Goal: Communication & Community: Participate in discussion

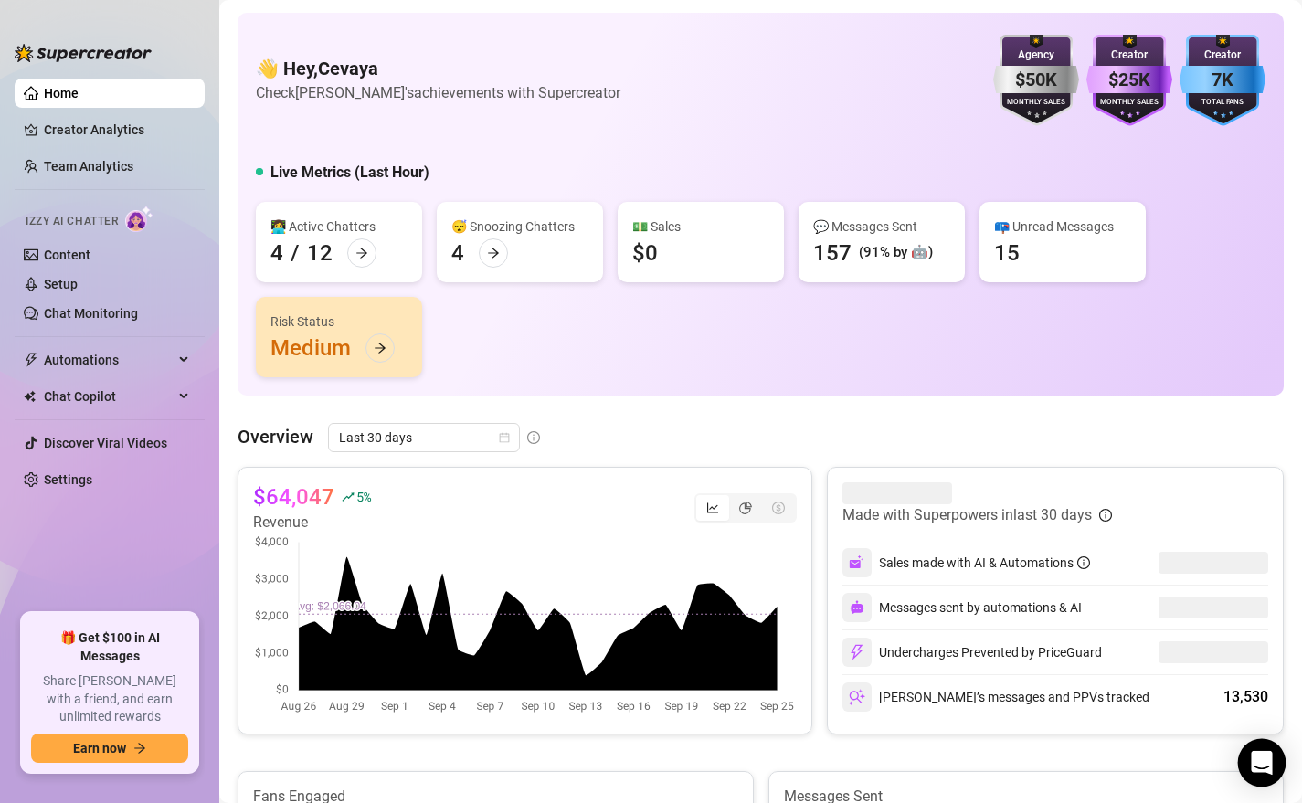
click at [1253, 763] on icon "Open Intercom Messenger" at bounding box center [1261, 763] width 21 height 24
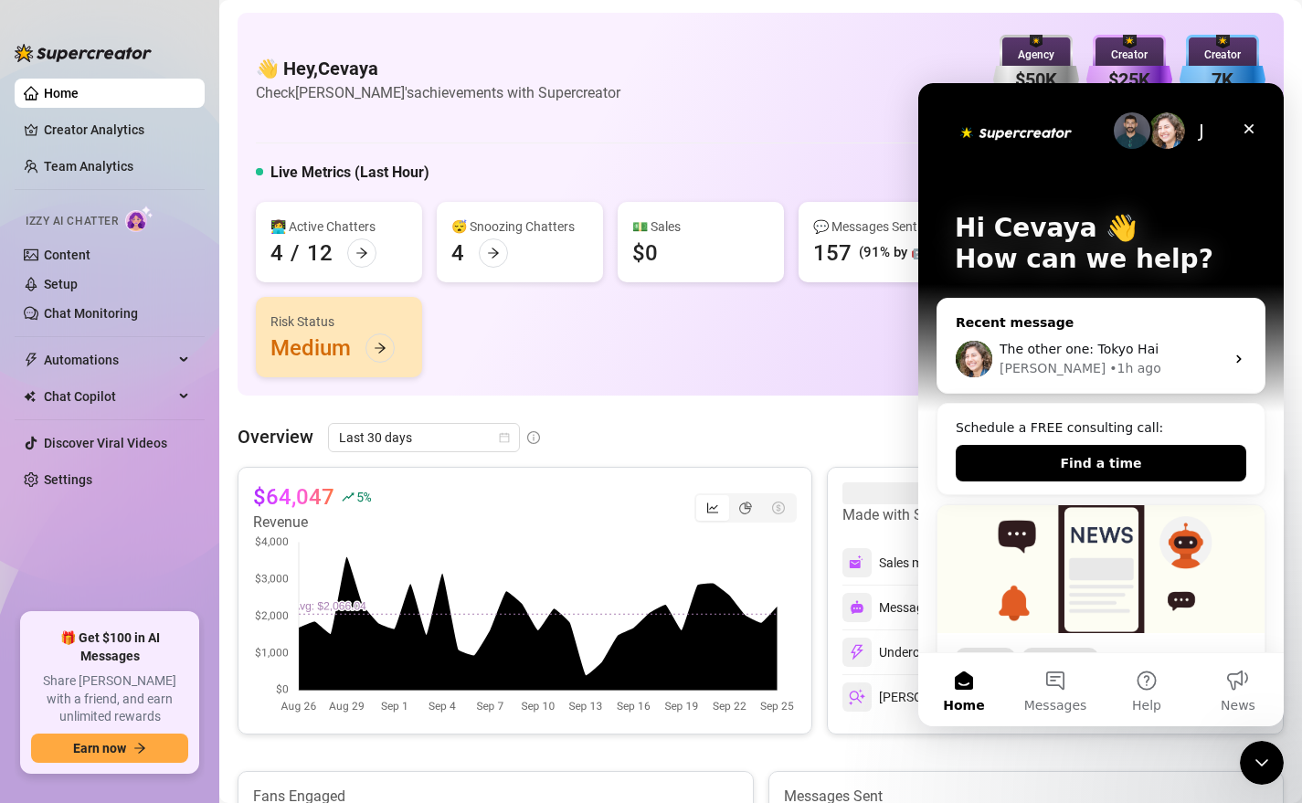
click at [1034, 356] on div "The other one: Tokyo Hai" at bounding box center [1111, 349] width 225 height 19
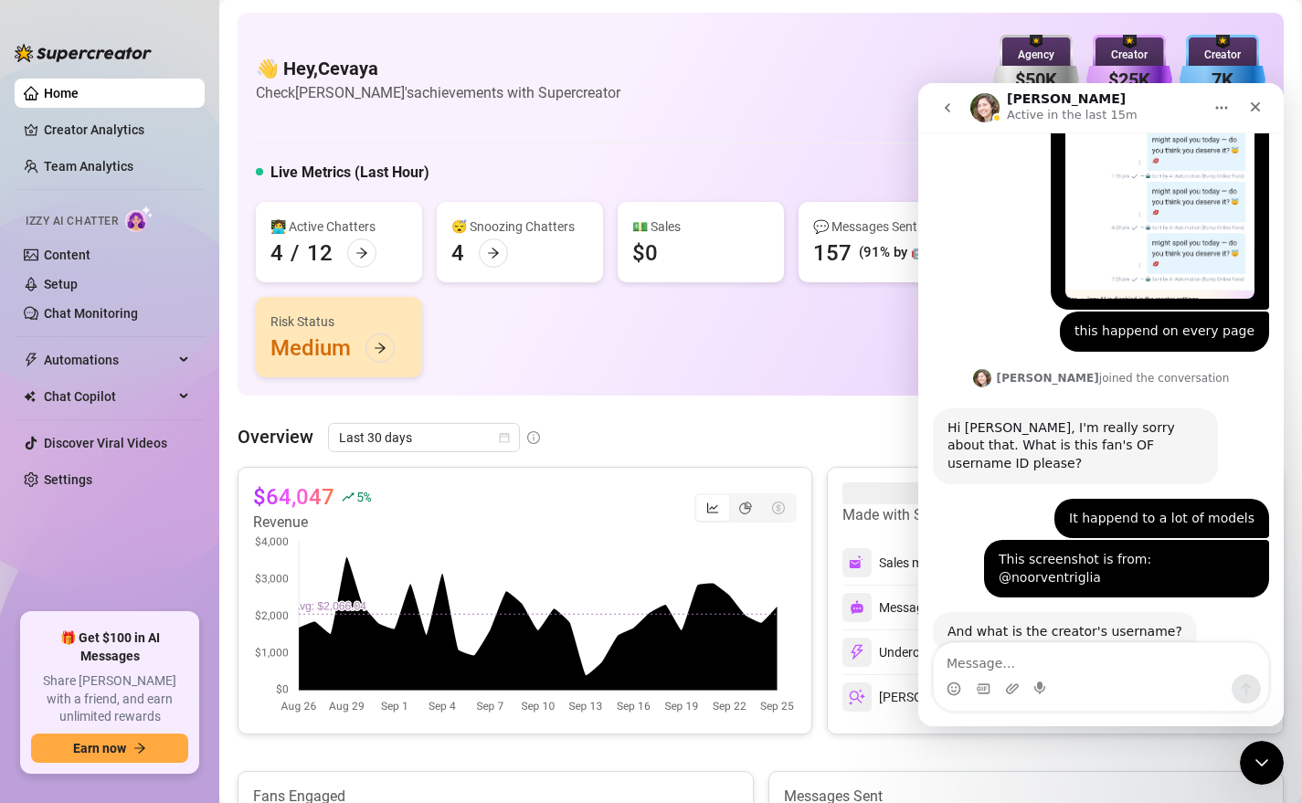
scroll to position [1684, 0]
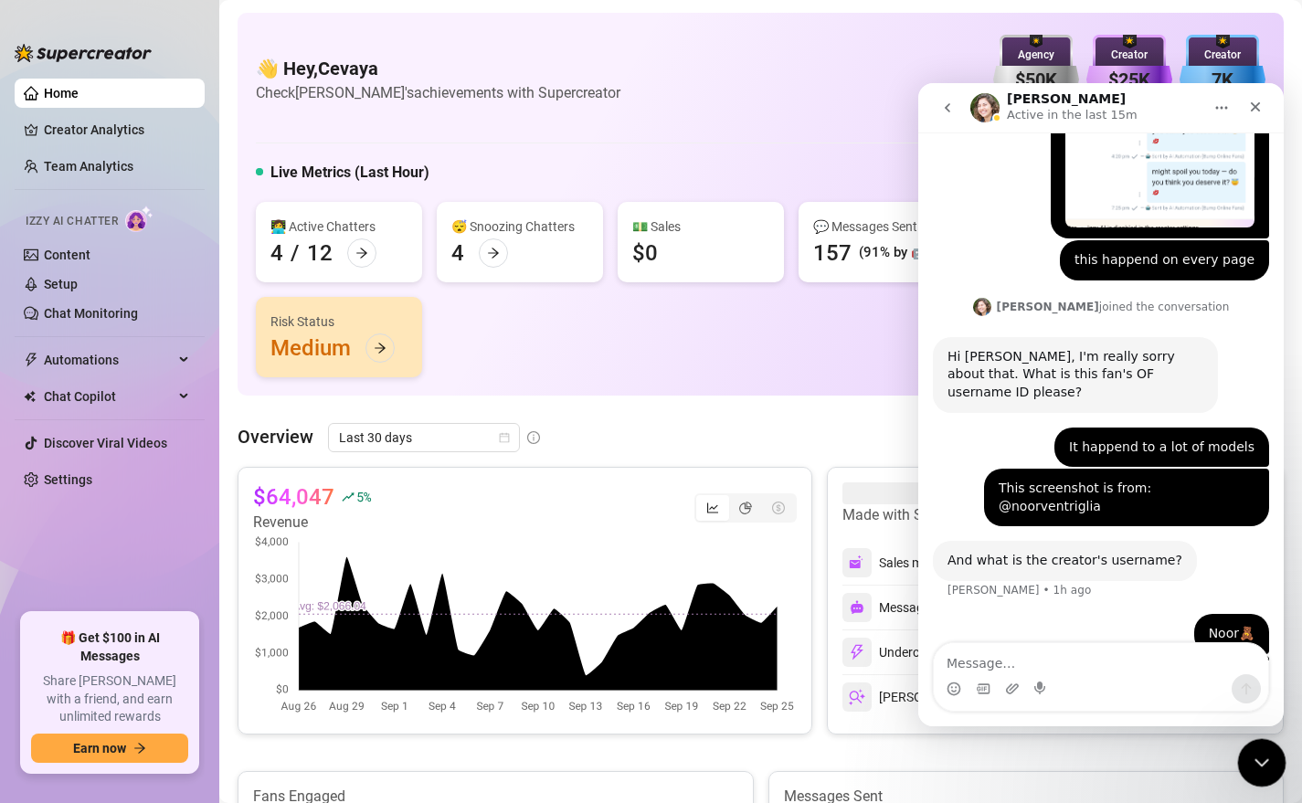
click at [1252, 758] on icon "Close Intercom Messenger" at bounding box center [1259, 760] width 22 height 22
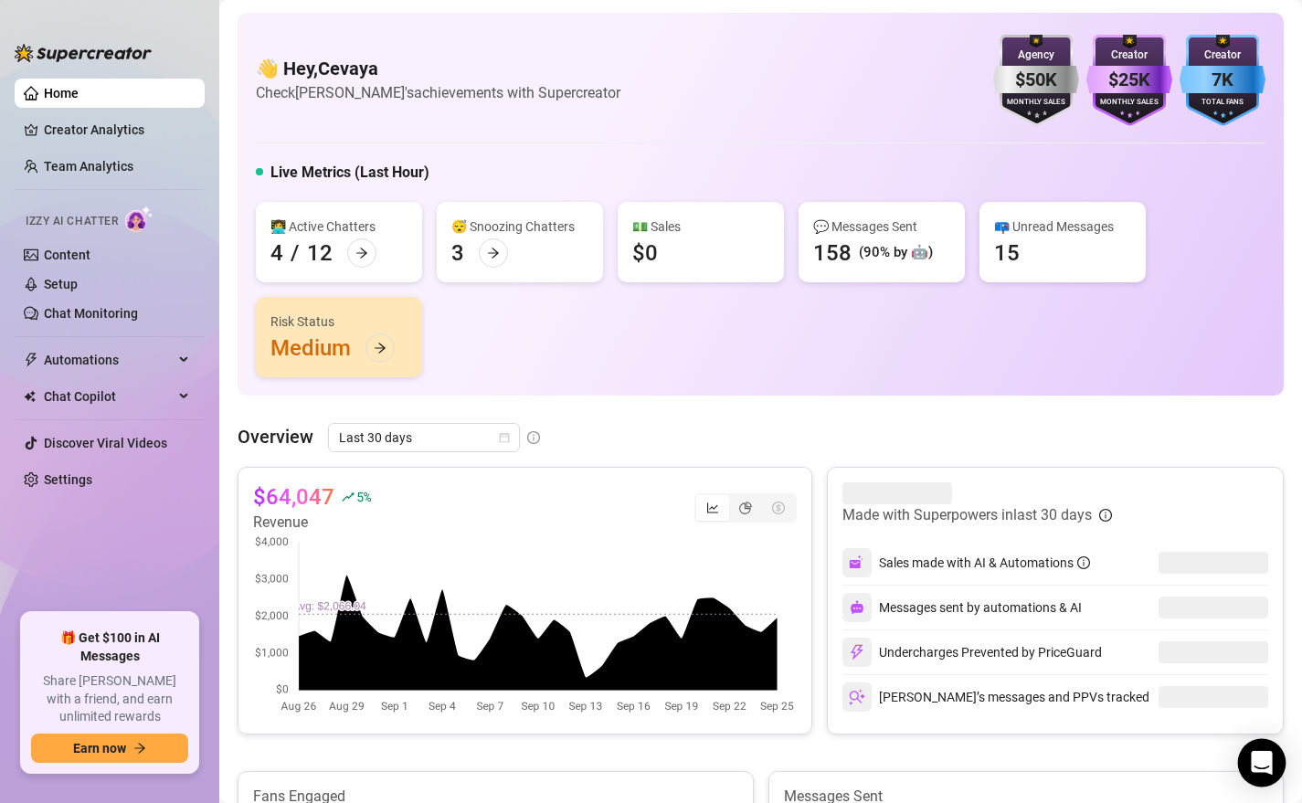
click at [1252, 766] on icon "Open Intercom Messenger" at bounding box center [1262, 763] width 24 height 24
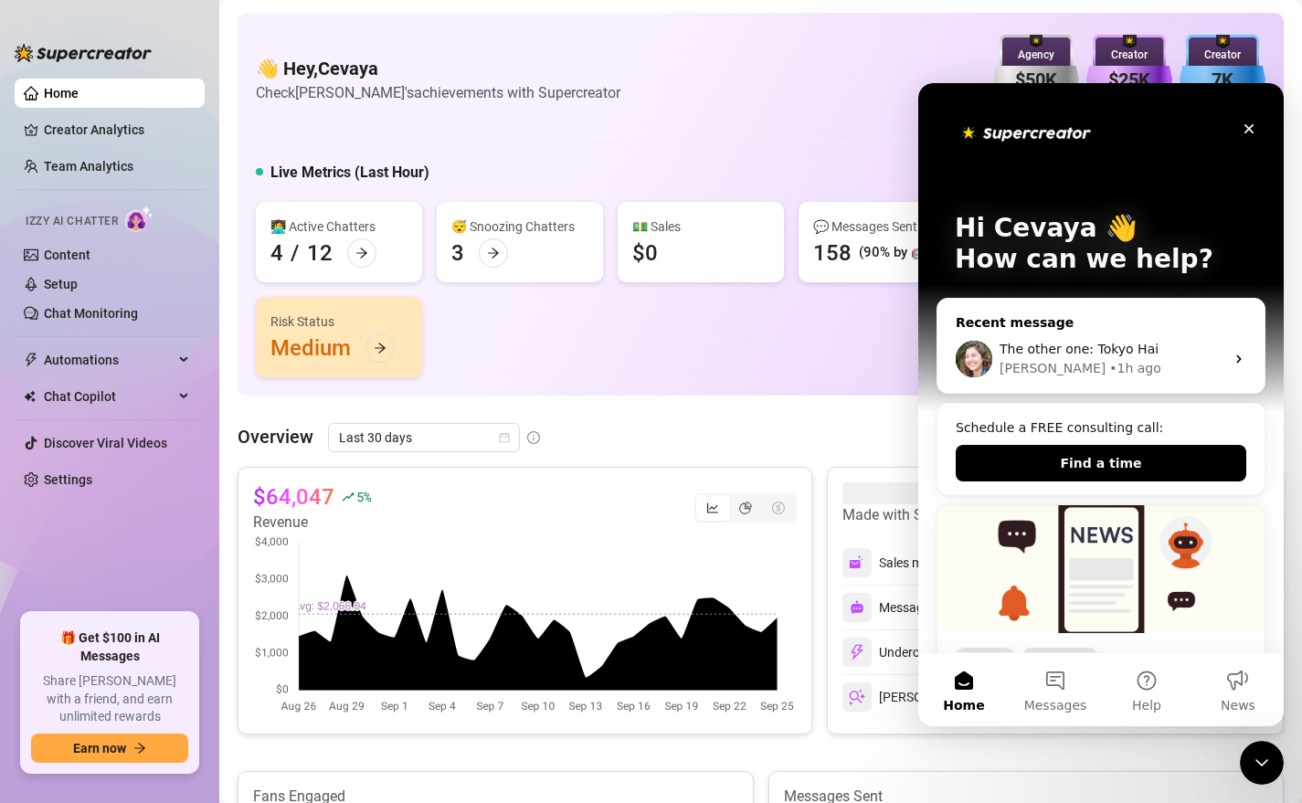
click at [1060, 342] on span "The other one: Tokyo Hai" at bounding box center [1078, 349] width 159 height 15
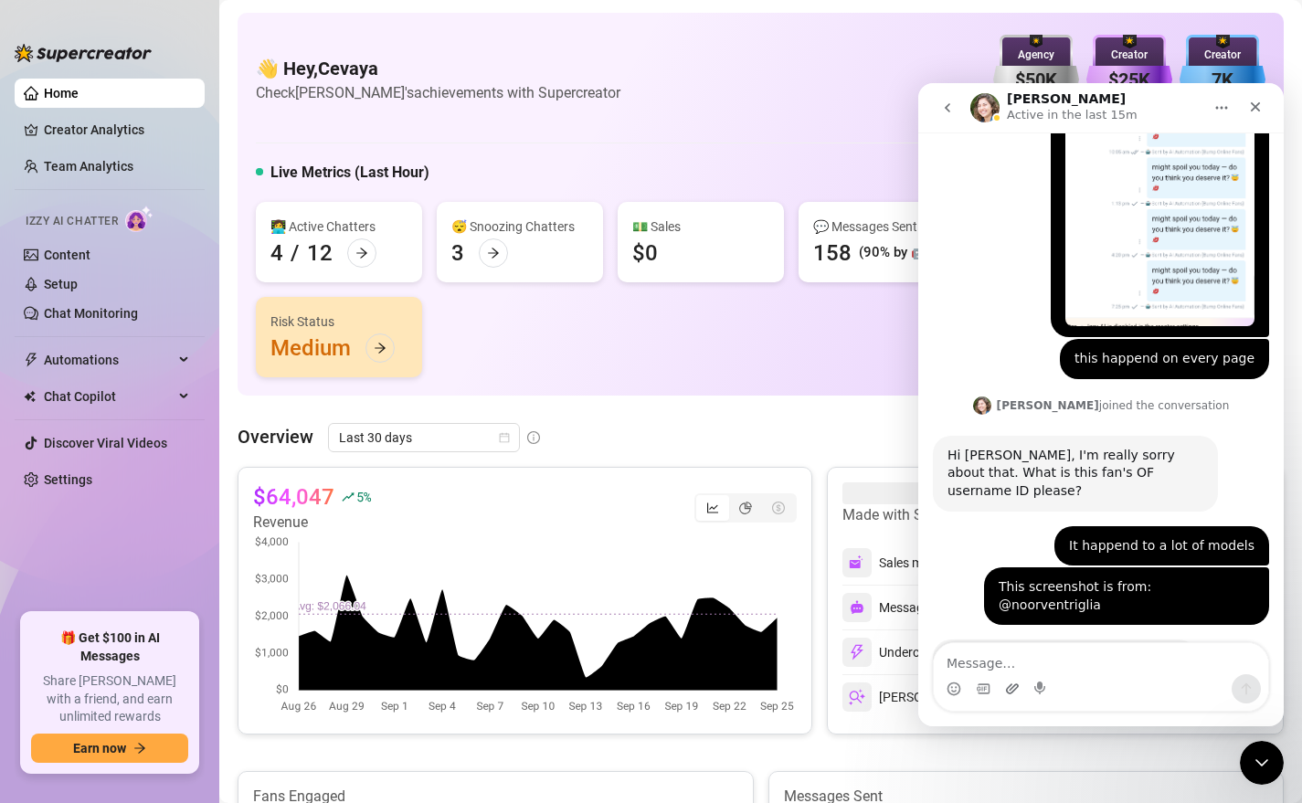
scroll to position [1684, 0]
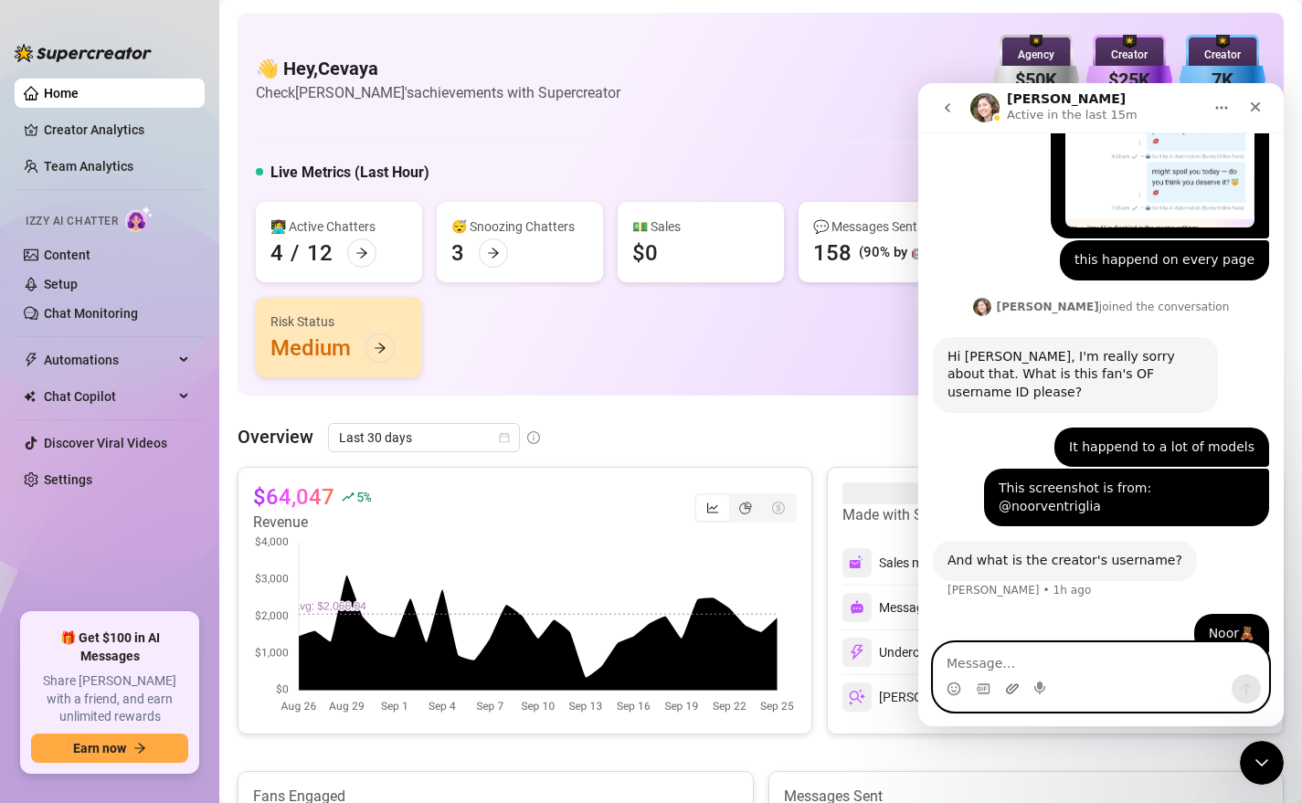
click at [1010, 691] on icon "Upload attachment" at bounding box center [1012, 689] width 15 height 15
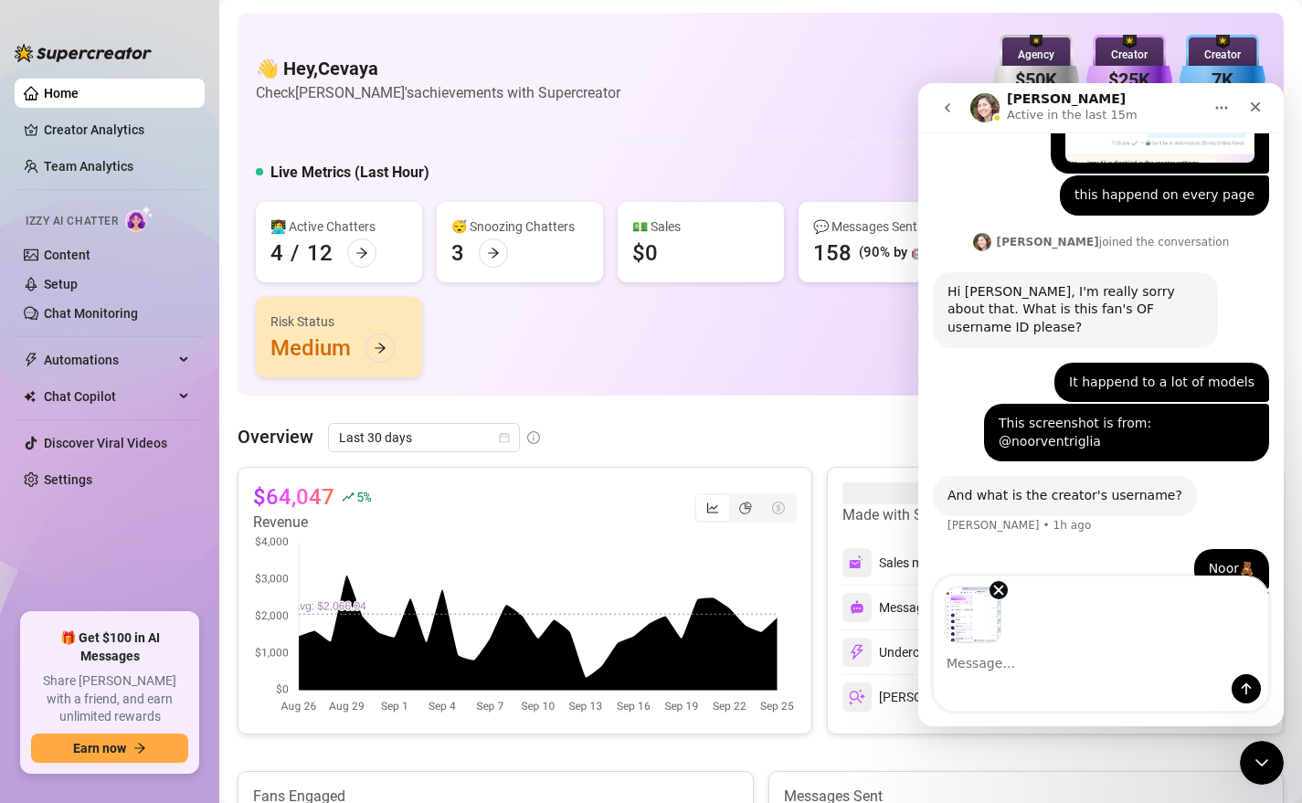
scroll to position [1750, 0]
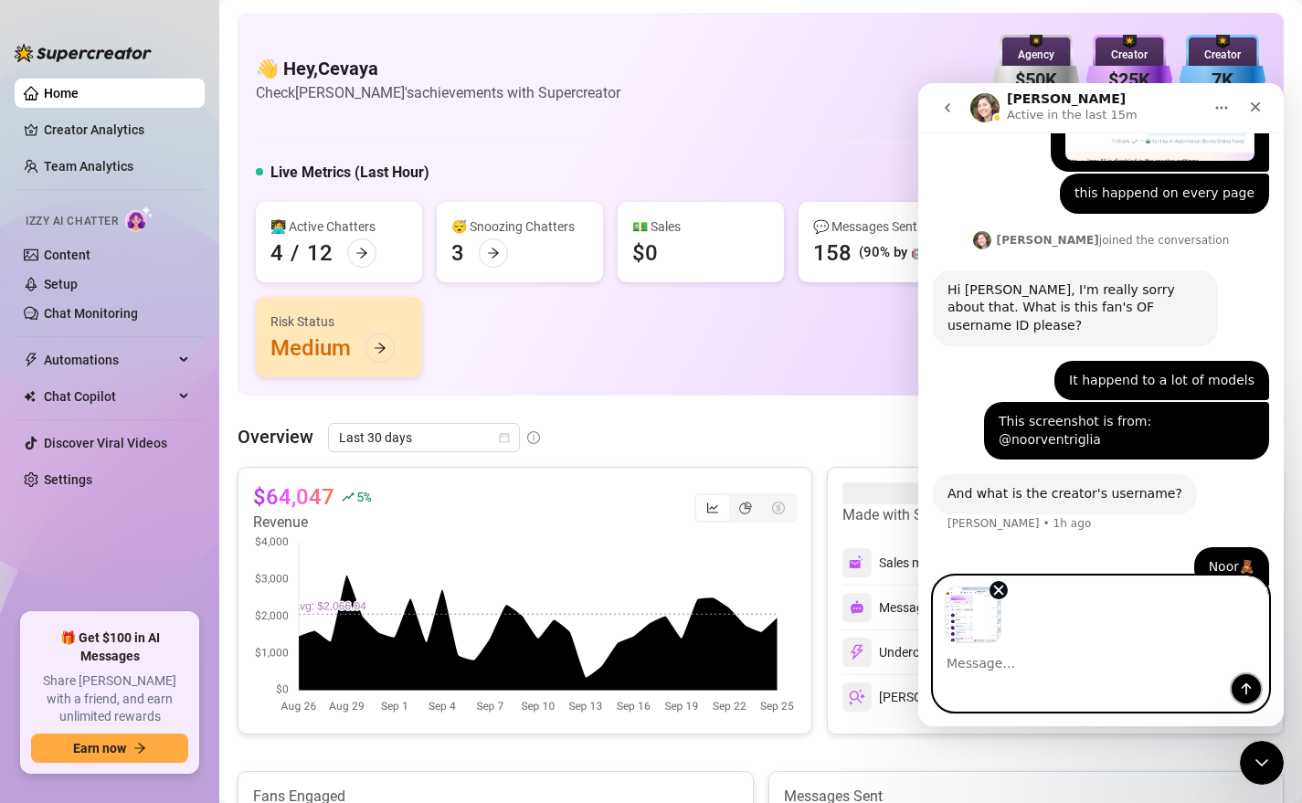
click at [1247, 689] on icon "Send a message…" at bounding box center [1246, 689] width 15 height 15
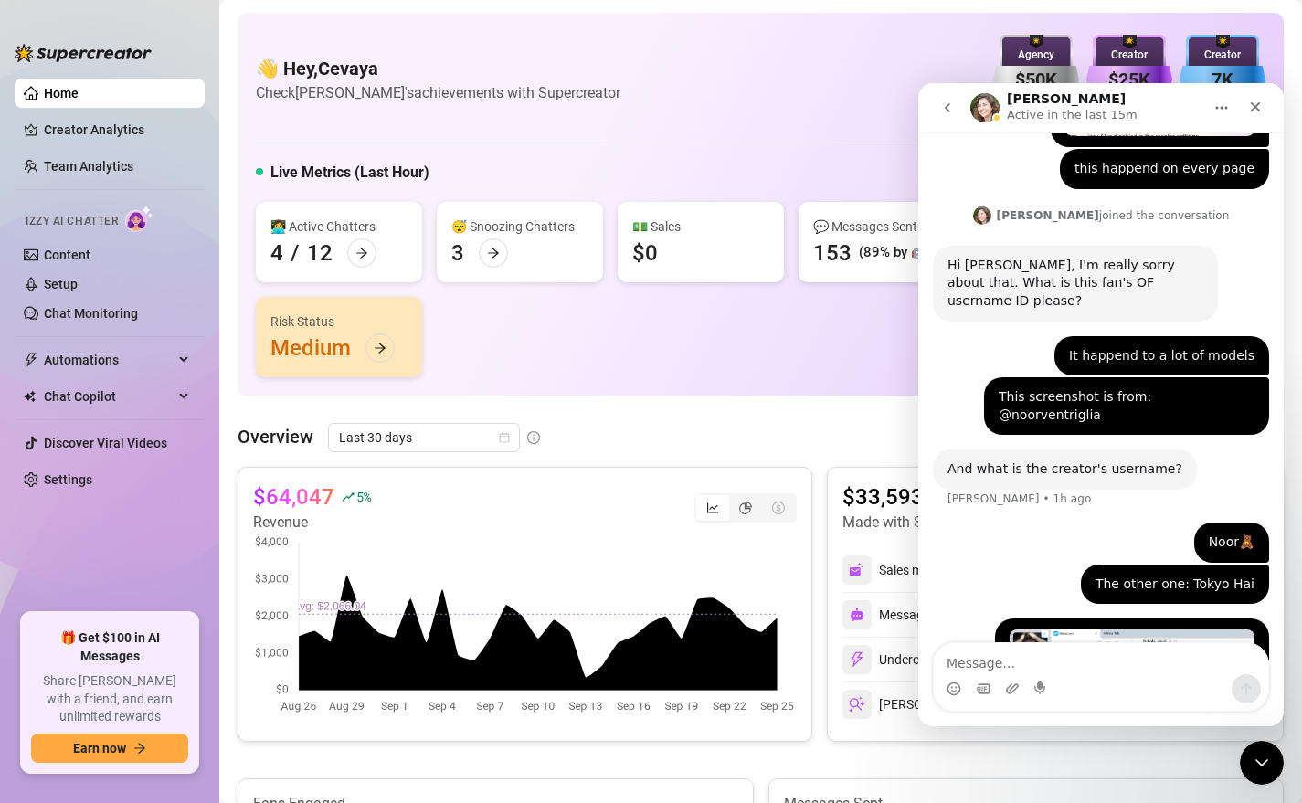
scroll to position [1878, 0]
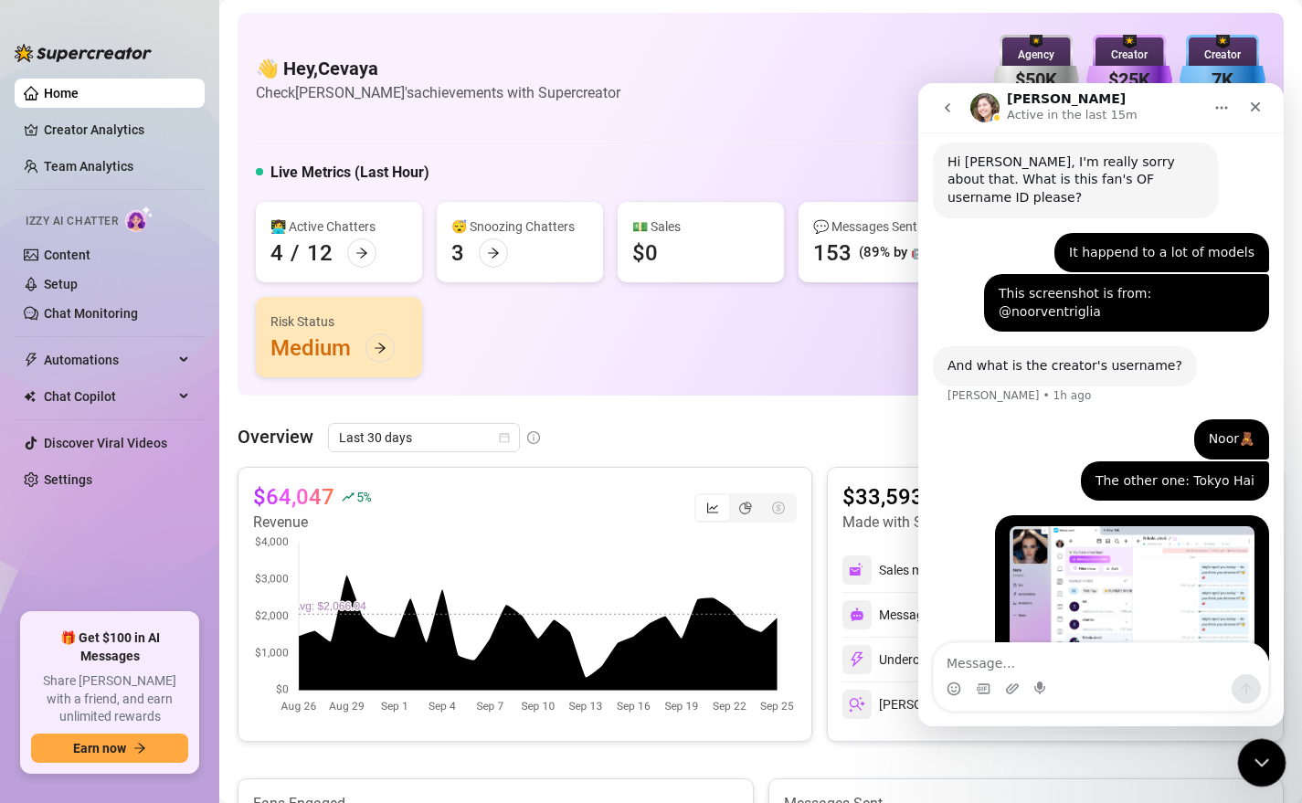
click at [1248, 766] on icon "Close Intercom Messenger" at bounding box center [1259, 760] width 22 height 22
